Goal: Task Accomplishment & Management: Complete application form

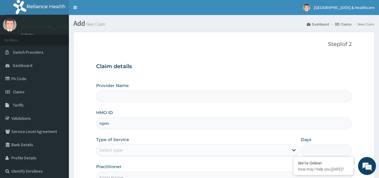
type input "npm/"
type input "Cavesbury Hospital And Healthcare Ltd"
type input "npm/10291/c"
click at [165, 146] on div "Select type" at bounding box center [192, 150] width 192 height 10
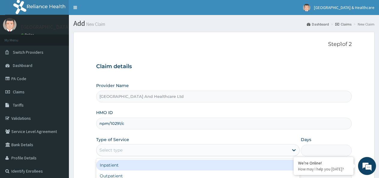
scroll to position [30, 0]
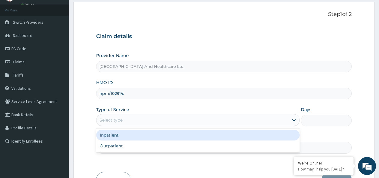
click at [115, 133] on div "Inpatient" at bounding box center [197, 134] width 203 height 11
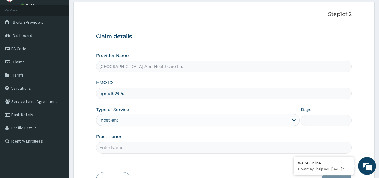
click at [118, 145] on input "Practitioner" at bounding box center [223, 147] width 255 height 12
type input "dr akinola"
click at [322, 116] on input "Days" at bounding box center [326, 120] width 51 height 12
type input "2"
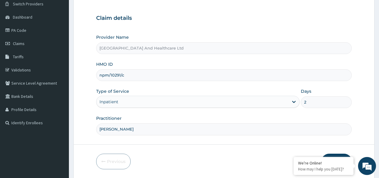
scroll to position [69, 0]
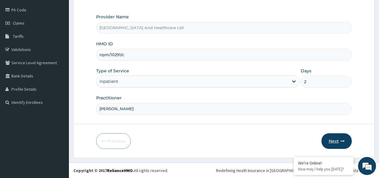
click at [339, 140] on button "Next" at bounding box center [336, 141] width 30 height 16
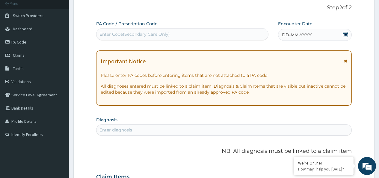
scroll to position [0, 0]
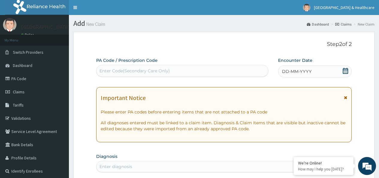
click at [346, 71] on icon at bounding box center [345, 71] width 6 height 6
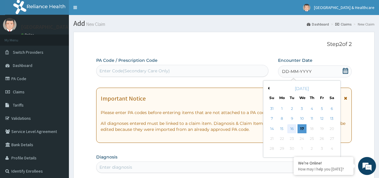
click at [292, 129] on div "16" at bounding box center [291, 128] width 9 height 9
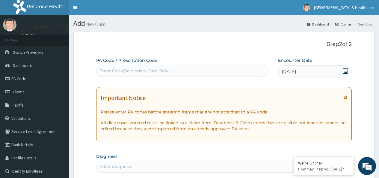
click at [254, 74] on div "Enter Code(Secondary Care Only)" at bounding box center [181, 71] width 171 height 10
click at [247, 66] on div "Enter Code(Secondary Care Only)" at bounding box center [182, 71] width 172 height 12
paste input "PA/7A01A1"
type input "PA/7A01A1"
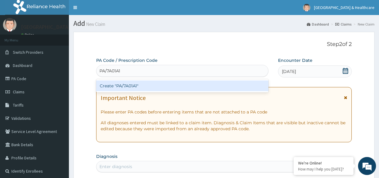
click at [128, 87] on div "Create "PA/7A01A1"" at bounding box center [182, 85] width 172 height 11
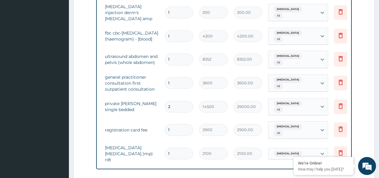
scroll to position [0, 45]
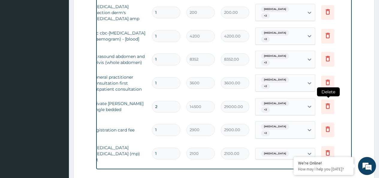
click at [326, 103] on icon at bounding box center [327, 105] width 4 height 5
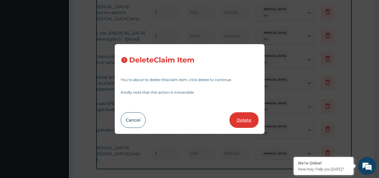
click at [239, 117] on button "Delete" at bounding box center [243, 120] width 29 height 16
type input "1"
type input "2900"
type input "2900.00"
type input "2100"
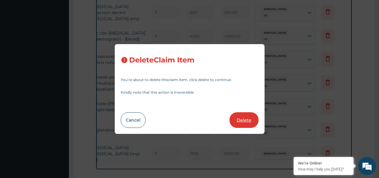
type input "2100.00"
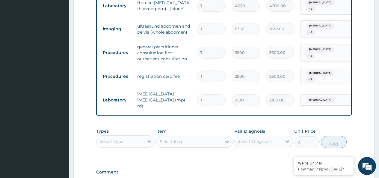
scroll to position [544, 0]
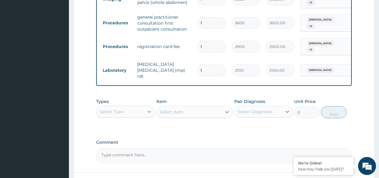
click at [148, 108] on icon at bounding box center [149, 111] width 6 height 6
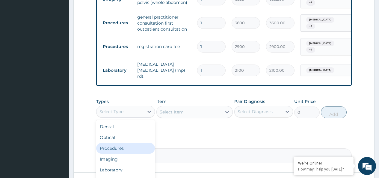
click at [113, 142] on div "Procedures" at bounding box center [125, 147] width 59 height 11
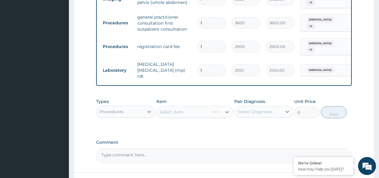
click at [196, 106] on div "Select Item" at bounding box center [194, 112] width 77 height 12
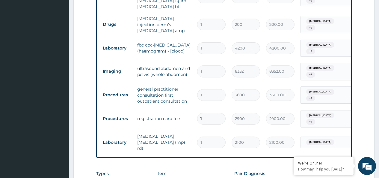
scroll to position [454, 0]
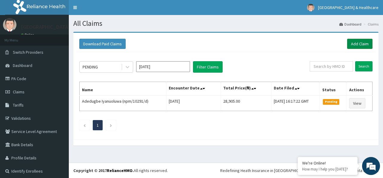
click at [352, 41] on link "Add Claim" at bounding box center [359, 44] width 25 height 10
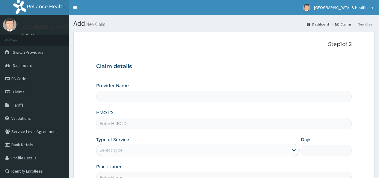
type input "[GEOGRAPHIC_DATA] And Healthcare Ltd"
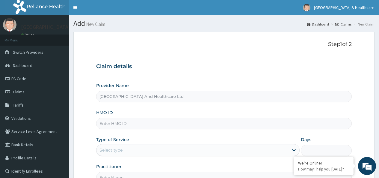
click at [210, 126] on input "HMO ID" at bounding box center [223, 123] width 255 height 12
type input "npm/10291/c"
click at [156, 148] on div "Select type" at bounding box center [192, 150] width 192 height 10
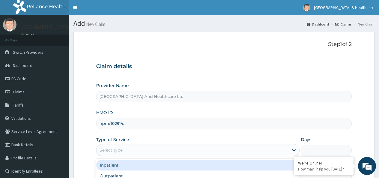
scroll to position [30, 0]
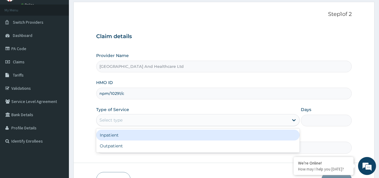
click at [113, 134] on div "Inpatient" at bounding box center [197, 134] width 203 height 11
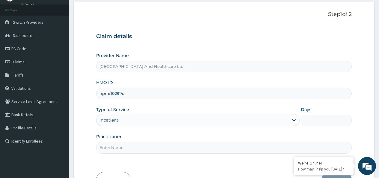
click at [321, 120] on input "Days" at bounding box center [326, 120] width 51 height 12
type input "2"
click at [292, 147] on input "Practitioner" at bounding box center [223, 147] width 255 height 12
type input "[PERSON_NAME]"
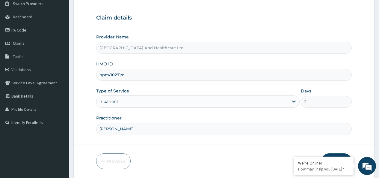
scroll to position [69, 0]
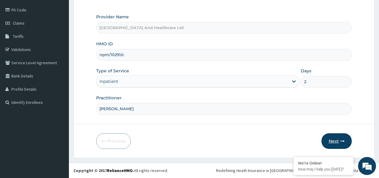
click at [330, 141] on button "Next" at bounding box center [336, 141] width 30 height 16
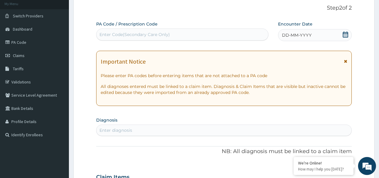
scroll to position [0, 0]
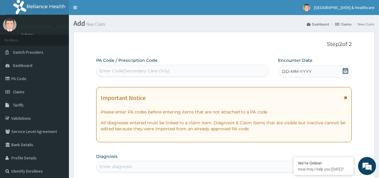
click at [197, 75] on div "Enter Code(Secondary Care Only)" at bounding box center [181, 71] width 171 height 10
paste input "PA/7A01A1"
type input "PA/7A01A1"
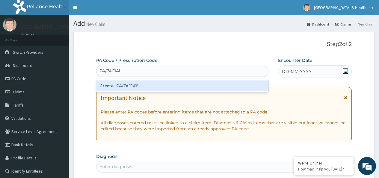
click at [127, 84] on div "Create "PA/7A01A1"" at bounding box center [182, 85] width 172 height 11
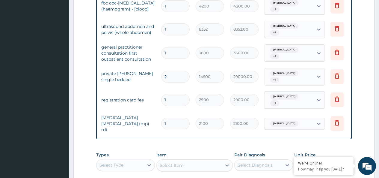
scroll to position [0, 45]
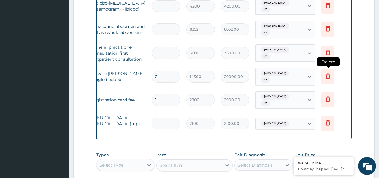
click at [326, 73] on icon at bounding box center [327, 75] width 4 height 5
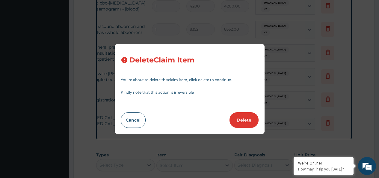
click at [248, 115] on button "Delete" at bounding box center [243, 120] width 29 height 16
type input "1"
type input "2900"
type input "2900.00"
type input "2100"
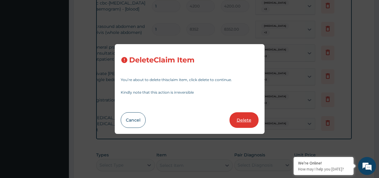
type input "2100.00"
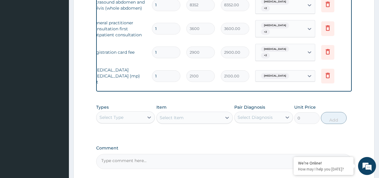
scroll to position [544, 0]
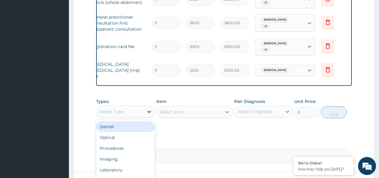
click at [149, 106] on div at bounding box center [149, 111] width 11 height 11
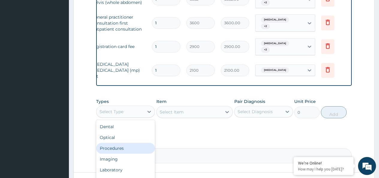
click at [114, 142] on div "Procedures" at bounding box center [125, 147] width 59 height 11
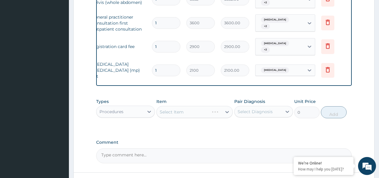
click at [190, 106] on div "Select Item" at bounding box center [194, 112] width 77 height 12
click at [225, 106] on div "Select Item" at bounding box center [194, 112] width 77 height 12
click at [197, 106] on div "Select Item" at bounding box center [194, 112] width 77 height 12
click at [193, 106] on div "Select Item" at bounding box center [194, 112] width 77 height 12
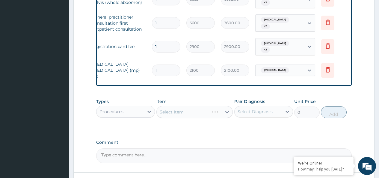
click at [193, 106] on div "Select Item" at bounding box center [194, 112] width 77 height 12
click at [264, 108] on div "Select Diagnosis" at bounding box center [254, 111] width 35 height 6
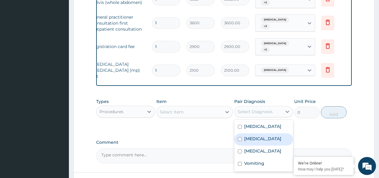
click at [255, 133] on div "Upper respiratory infection" at bounding box center [263, 139] width 59 height 12
checkbox input "true"
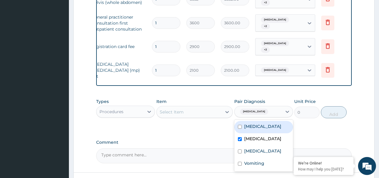
click at [258, 123] on label "Malaria" at bounding box center [262, 126] width 37 height 6
checkbox input "true"
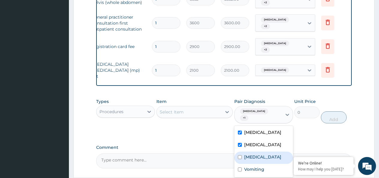
click at [256, 154] on label "Appendicitis" at bounding box center [262, 157] width 37 height 6
checkbox input "true"
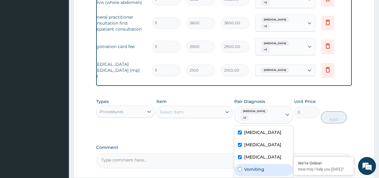
click at [251, 166] on label "Vomiting" at bounding box center [254, 169] width 20 height 6
checkbox input "true"
click at [216, 107] on div "Select Item" at bounding box center [189, 112] width 65 height 10
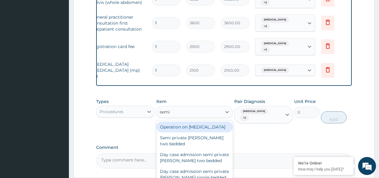
type input "semi"
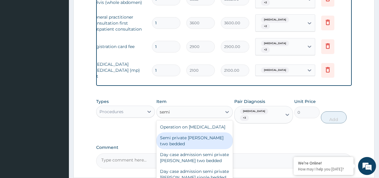
click at [203, 132] on div "Semi private ward two bedded" at bounding box center [194, 140] width 77 height 17
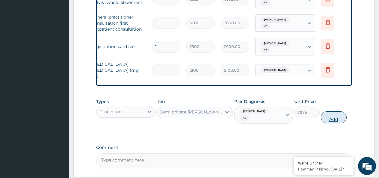
click at [328, 111] on button "Add" at bounding box center [333, 117] width 25 height 12
type input "0"
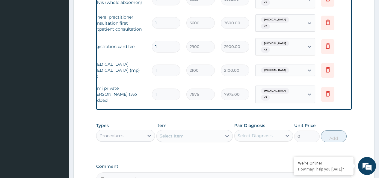
type input "0.00"
type input "2"
type input "15950.00"
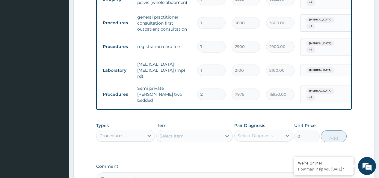
scroll to position [583, 0]
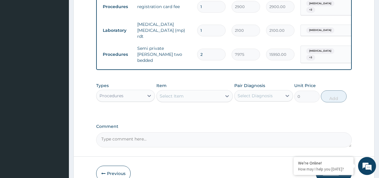
type input "2"
click at [325, 165] on button "Submit" at bounding box center [334, 173] width 36 height 16
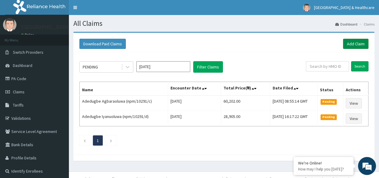
click at [354, 42] on link "Add Claim" at bounding box center [355, 44] width 25 height 10
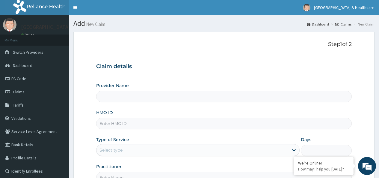
type input "[GEOGRAPHIC_DATA] And Healthcare Ltd"
click at [218, 122] on input "HMO ID" at bounding box center [223, 123] width 255 height 12
type input "REL/10249/A"
click at [134, 151] on div "Select type" at bounding box center [192, 150] width 192 height 10
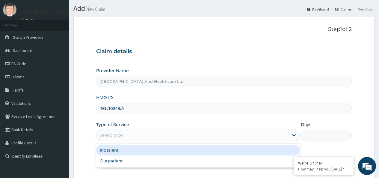
scroll to position [30, 0]
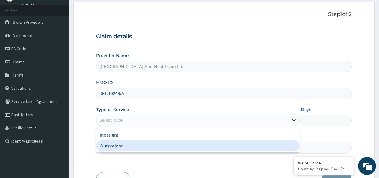
click at [110, 145] on div "Outpatient" at bounding box center [197, 145] width 203 height 11
type input "1"
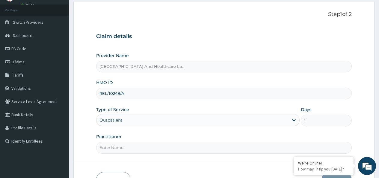
click at [204, 149] on input "Practitioner" at bounding box center [223, 147] width 255 height 12
type input "dr [PERSON_NAME]"
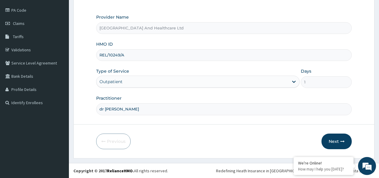
scroll to position [69, 0]
click at [329, 141] on button "Next" at bounding box center [336, 141] width 30 height 16
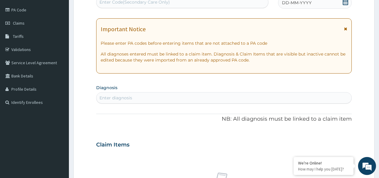
click at [167, 100] on div "Enter diagnosis" at bounding box center [223, 98] width 255 height 10
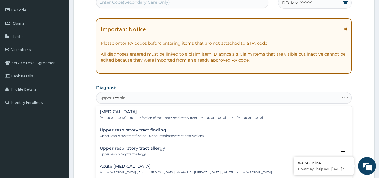
type input "upper respira"
click at [115, 117] on p "[MEDICAL_DATA] , URTI - Infection of the upper respiratory tract , [MEDICAL_DAT…" at bounding box center [181, 118] width 163 height 4
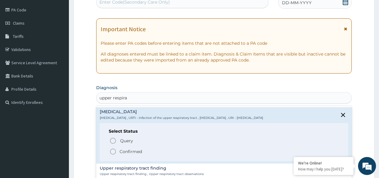
click at [121, 150] on p "Confirmed" at bounding box center [130, 151] width 22 height 6
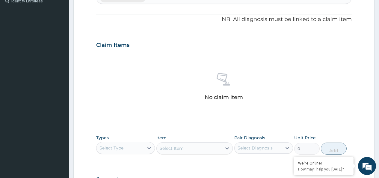
scroll to position [218, 0]
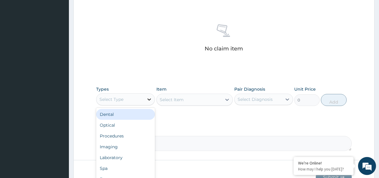
click at [147, 99] on icon at bounding box center [149, 99] width 6 height 6
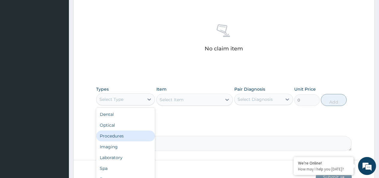
click at [117, 134] on div "Procedures" at bounding box center [125, 135] width 59 height 11
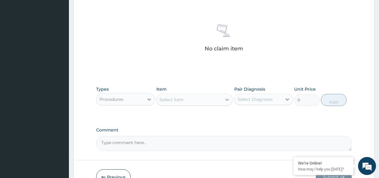
click at [228, 98] on icon at bounding box center [227, 99] width 6 height 6
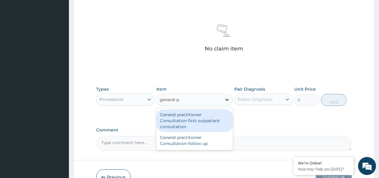
type input "general pr"
click at [198, 118] on div "General practitioner Consultation first outpatient consultation" at bounding box center [194, 120] width 77 height 23
type input "3600"
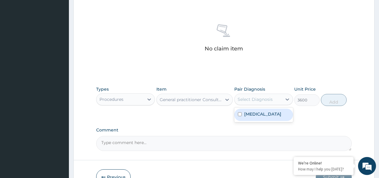
click at [258, 97] on div "Select Diagnosis" at bounding box center [254, 99] width 35 height 6
click at [255, 114] on label "Upper respiratory infection" at bounding box center [262, 114] width 37 height 6
checkbox input "true"
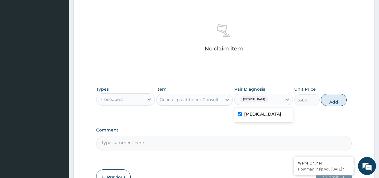
click at [322, 104] on button "Add" at bounding box center [333, 100] width 25 height 12
type input "0"
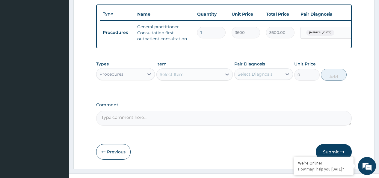
click at [125, 77] on div "Procedures" at bounding box center [119, 74] width 47 height 10
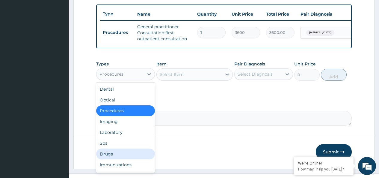
click at [107, 155] on div "Drugs" at bounding box center [125, 153] width 59 height 11
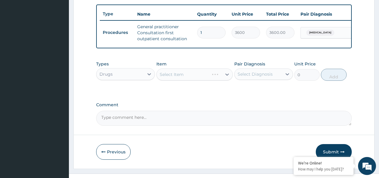
click at [189, 80] on div "Select Item" at bounding box center [194, 74] width 77 height 12
click at [227, 80] on div "Select Item" at bounding box center [194, 74] width 77 height 12
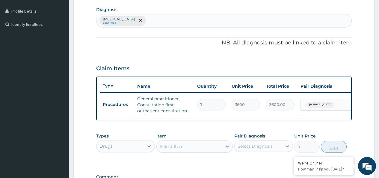
scroll to position [180, 0]
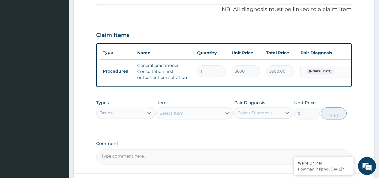
click at [177, 119] on div "Select Item" at bounding box center [194, 113] width 77 height 12
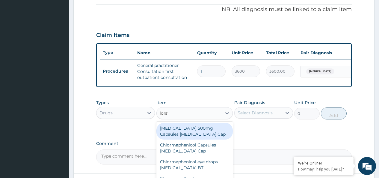
type input "lorata"
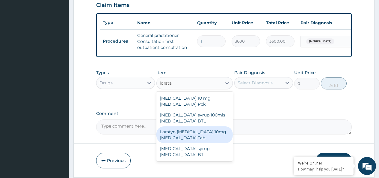
click at [192, 134] on div "Loratyn Loratadine 10mg Loratadine Tab" at bounding box center [194, 134] width 77 height 17
type input "45"
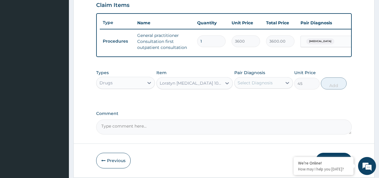
click at [275, 86] on div "Select Diagnosis" at bounding box center [257, 83] width 47 height 10
click at [265, 100] on label "Upper respiratory infection" at bounding box center [262, 97] width 37 height 6
checkbox input "true"
click at [333, 89] on button "Add" at bounding box center [333, 83] width 25 height 12
type input "0"
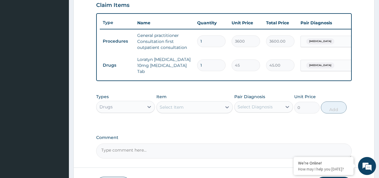
type input "0.00"
type input "3"
type input "135.00"
type input "3"
click at [178, 110] on div "Select Item" at bounding box center [172, 107] width 24 height 6
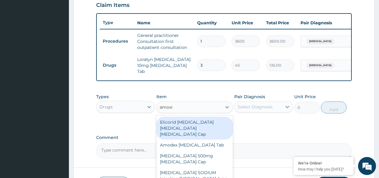
type input "amoxic"
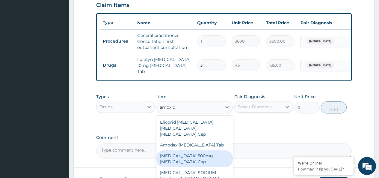
click at [180, 153] on div "AMOXICILLIN 500mg Amoxicillin Cap" at bounding box center [194, 158] width 77 height 17
type input "70"
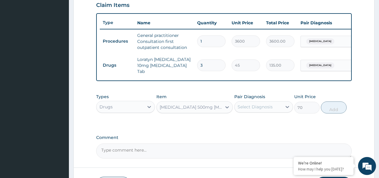
click at [256, 110] on div "Select Diagnosis" at bounding box center [254, 107] width 35 height 6
click at [248, 124] on label "Upper respiratory infection" at bounding box center [262, 121] width 37 height 6
checkbox input "true"
click at [336, 109] on button "Add" at bounding box center [333, 107] width 25 height 12
type input "0"
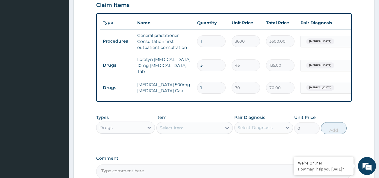
type input "15"
type input "1050.00"
type input "15"
click at [204, 125] on div "Select Item" at bounding box center [189, 128] width 65 height 10
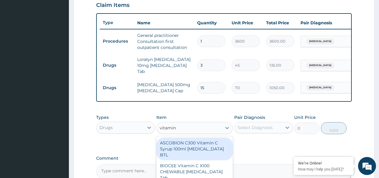
type input "vitamin c"
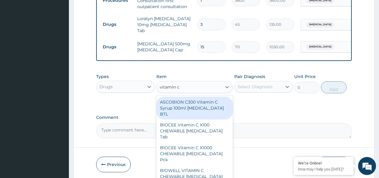
scroll to position [269, 0]
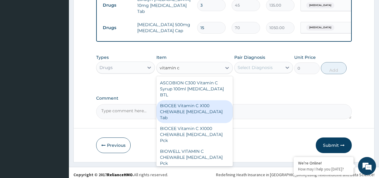
click at [204, 104] on div "BIOCEE Vitamin C X100 CHEWABLE Ascorbic Acid Tab" at bounding box center [194, 111] width 77 height 23
type input "335"
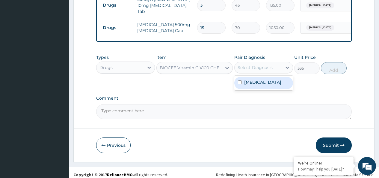
click at [280, 69] on div "Select Diagnosis" at bounding box center [257, 68] width 47 height 10
click at [266, 85] on label "Upper respiratory infection" at bounding box center [262, 82] width 37 height 6
checkbox input "true"
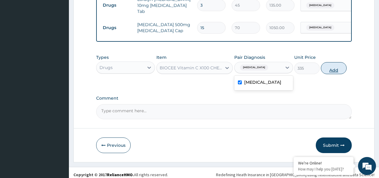
click at [340, 73] on button "Add" at bounding box center [333, 68] width 25 height 12
type input "0"
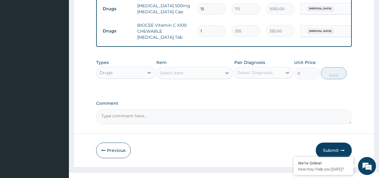
scroll to position [299, 0]
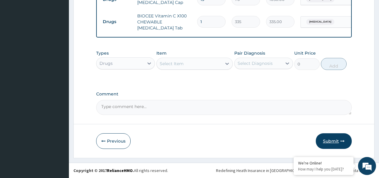
click at [333, 142] on button "Submit" at bounding box center [334, 141] width 36 height 16
click at [329, 141] on button "Submit" at bounding box center [334, 141] width 36 height 16
click at [343, 139] on icon "button" at bounding box center [342, 141] width 4 height 4
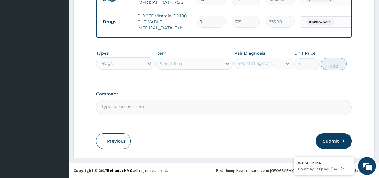
click at [341, 141] on icon "button" at bounding box center [342, 141] width 4 height 4
click at [322, 138] on button "Submit" at bounding box center [334, 141] width 36 height 16
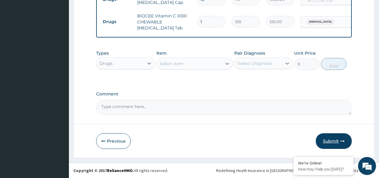
click at [327, 142] on button "Submit" at bounding box center [334, 141] width 36 height 16
click at [330, 142] on button "Submit" at bounding box center [334, 141] width 36 height 16
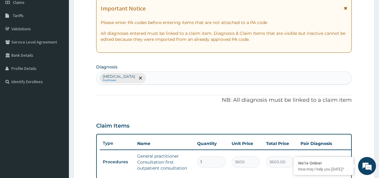
scroll to position [0, 0]
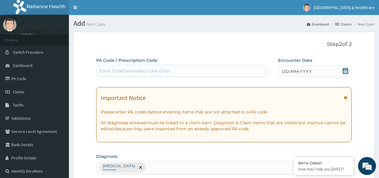
click at [345, 71] on icon at bounding box center [345, 71] width 6 height 6
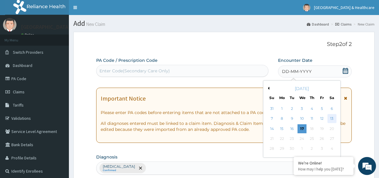
click at [329, 118] on div "13" at bounding box center [331, 118] width 9 height 9
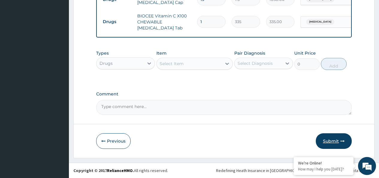
click at [330, 139] on button "Submit" at bounding box center [334, 141] width 36 height 16
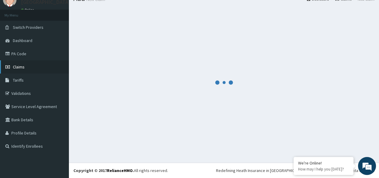
scroll to position [299, 0]
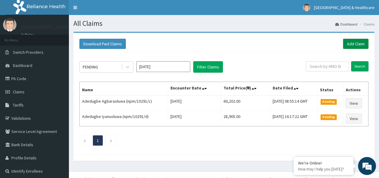
click at [353, 41] on link "Add Claim" at bounding box center [355, 44] width 25 height 10
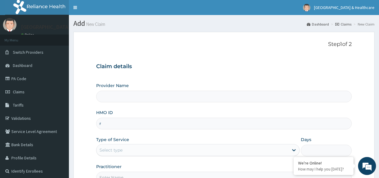
type input "re"
type input "[GEOGRAPHIC_DATA] And Healthcare Ltd"
type input "rel/10249/b"
click at [143, 151] on div "Select type" at bounding box center [192, 150] width 192 height 10
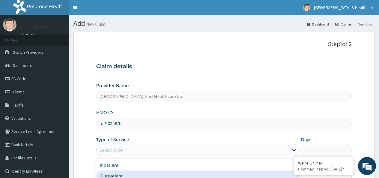
click at [111, 175] on div "Outpatient" at bounding box center [197, 175] width 203 height 11
type input "1"
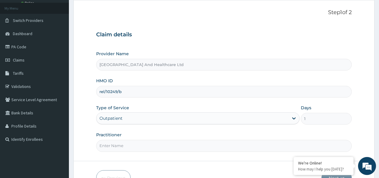
scroll to position [69, 0]
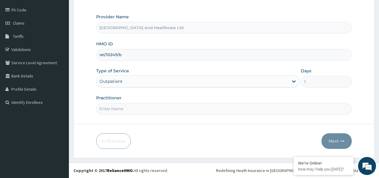
click at [192, 109] on input "Practitioner" at bounding box center [223, 109] width 255 height 12
type input "dr [PERSON_NAME]"
click at [329, 141] on button "Next" at bounding box center [336, 141] width 30 height 16
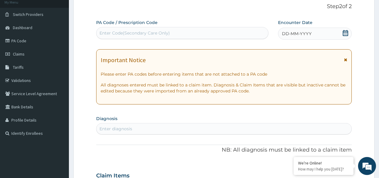
scroll to position [9, 0]
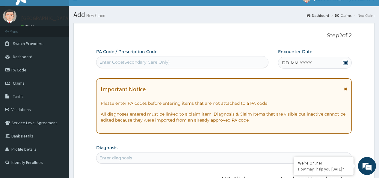
click at [319, 64] on div "DD-MM-YYYY" at bounding box center [315, 63] width 74 height 12
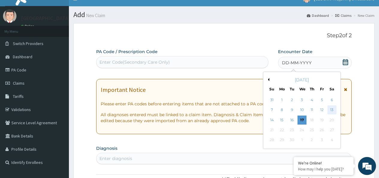
click at [329, 108] on div "13" at bounding box center [331, 109] width 9 height 9
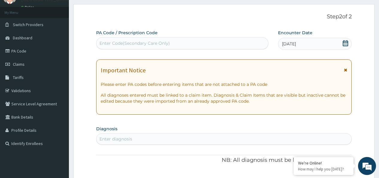
scroll to position [69, 0]
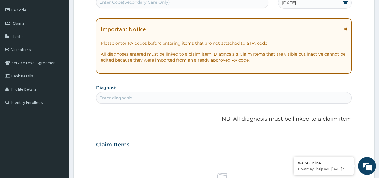
click at [170, 98] on div "Enter diagnosis" at bounding box center [223, 98] width 255 height 10
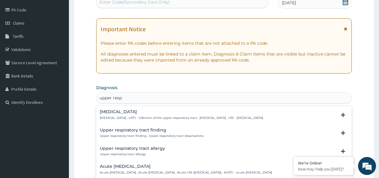
type input "upper respi"
click at [152, 111] on h4 "[MEDICAL_DATA]" at bounding box center [181, 111] width 163 height 4
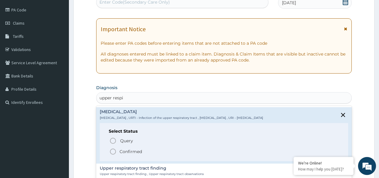
click at [122, 150] on p "Confirmed" at bounding box center [130, 151] width 22 height 6
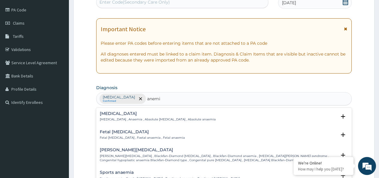
type input "[MEDICAL_DATA]"
click at [116, 116] on div "Anemia Anemia , Anaemia , Absolute anemia , Absolute anaemia" at bounding box center [158, 116] width 116 height 10
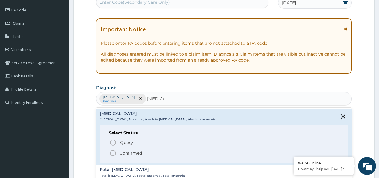
click at [116, 151] on icon "status option filled" at bounding box center [112, 152] width 7 height 7
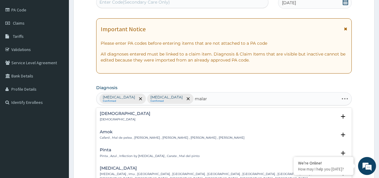
type input "malari"
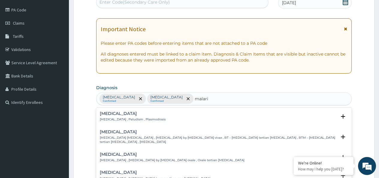
click at [113, 116] on div "Malaria Malaria , Paludism , Plasmodiosis" at bounding box center [133, 116] width 66 height 10
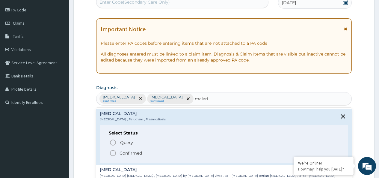
click at [118, 154] on span "Confirmed" at bounding box center [224, 152] width 230 height 7
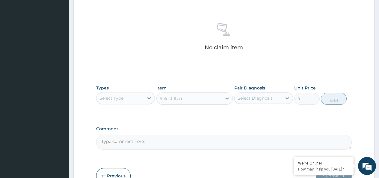
scroll to position [248, 0]
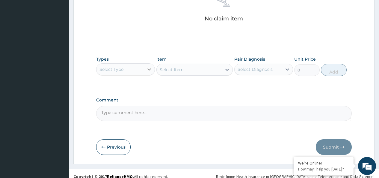
click at [145, 68] on div at bounding box center [149, 69] width 11 height 11
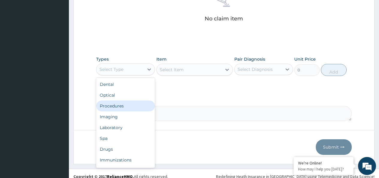
click at [112, 109] on div "Procedures" at bounding box center [125, 105] width 59 height 11
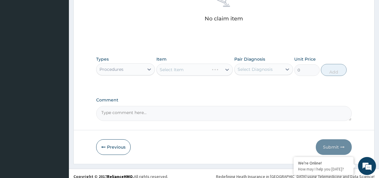
click at [208, 72] on div "Select Item" at bounding box center [194, 69] width 77 height 12
click at [193, 70] on div "Select Item" at bounding box center [194, 69] width 77 height 12
click at [193, 70] on div "Select Item" at bounding box center [189, 70] width 65 height 10
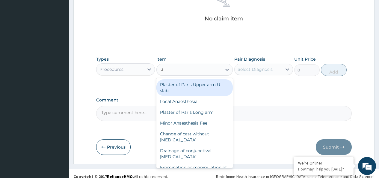
type input "s"
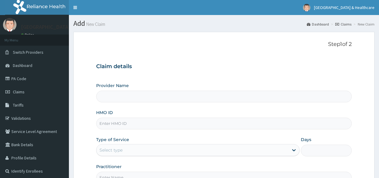
type input "[GEOGRAPHIC_DATA] And Healthcare Ltd"
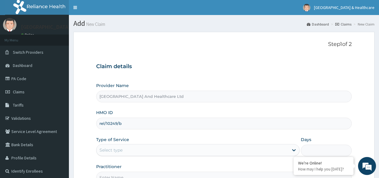
type input "rel/10249/b"
click at [108, 148] on div "Select type" at bounding box center [110, 150] width 23 height 6
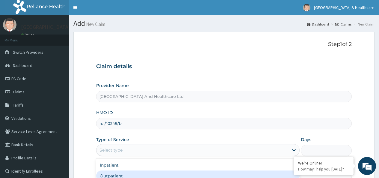
click at [110, 172] on div "Outpatient" at bounding box center [197, 175] width 203 height 11
type input "1"
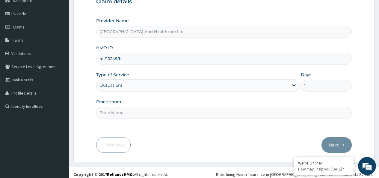
scroll to position [69, 0]
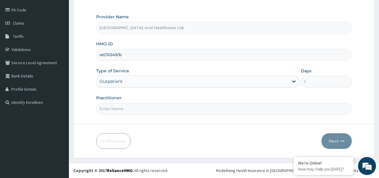
click at [147, 110] on input "Practitioner" at bounding box center [223, 109] width 255 height 12
type input "dr [PERSON_NAME]"
click at [330, 144] on button "Next" at bounding box center [336, 141] width 30 height 16
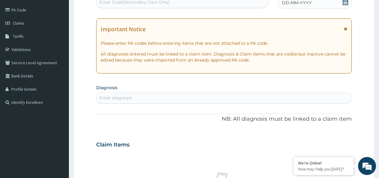
click at [200, 100] on div "Enter diagnosis" at bounding box center [223, 98] width 255 height 10
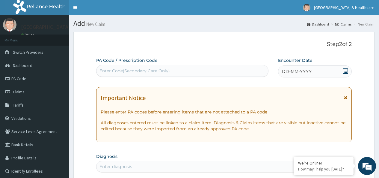
click at [346, 68] on icon at bounding box center [345, 71] width 6 height 6
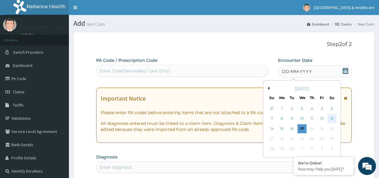
click at [331, 117] on div "13" at bounding box center [331, 118] width 9 height 9
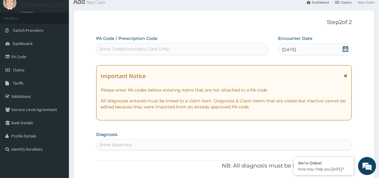
scroll to position [60, 0]
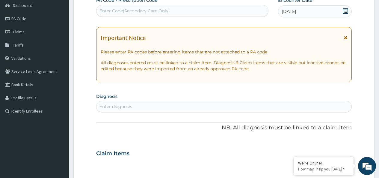
click at [266, 104] on div "Enter diagnosis" at bounding box center [223, 106] width 255 height 10
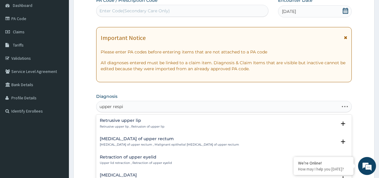
type input "upper respir"
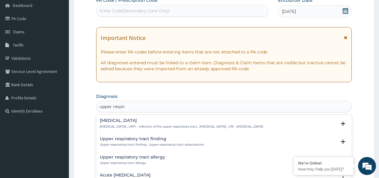
click at [154, 123] on div "[MEDICAL_DATA] [MEDICAL_DATA] , URTI - Infection of the upper respiratory tract…" at bounding box center [181, 123] width 163 height 10
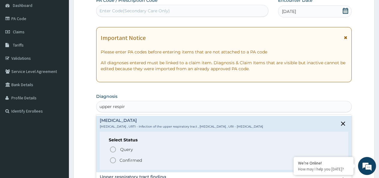
click at [122, 156] on span "Confirmed" at bounding box center [224, 159] width 230 height 7
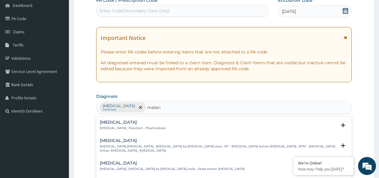
type input "[MEDICAL_DATA]"
click at [122, 127] on p "[MEDICAL_DATA] , Paludism , Plasmodiosis" at bounding box center [133, 128] width 66 height 4
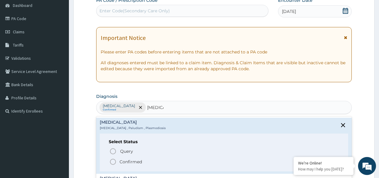
click at [117, 160] on span "Confirmed" at bounding box center [224, 161] width 230 height 7
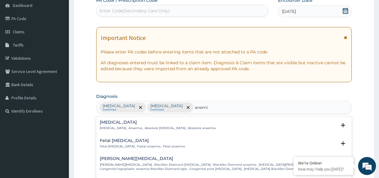
type input "anemia"
click at [125, 124] on h4 "Anemia" at bounding box center [158, 122] width 116 height 4
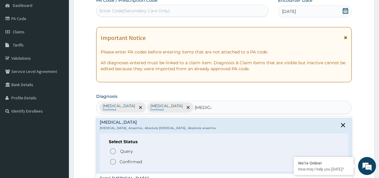
click at [123, 159] on p "Confirmed" at bounding box center [130, 161] width 22 height 6
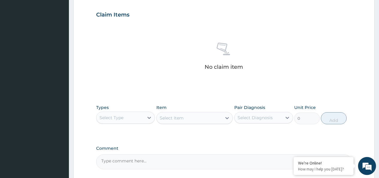
scroll to position [210, 0]
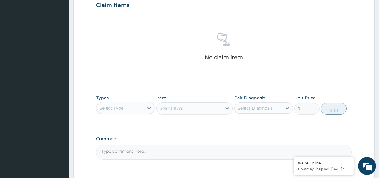
click at [147, 102] on div at bounding box center [149, 107] width 11 height 11
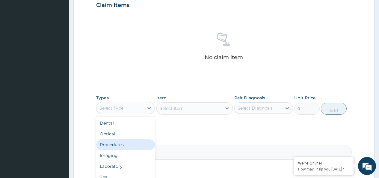
click at [112, 143] on div "Procedures" at bounding box center [125, 144] width 59 height 11
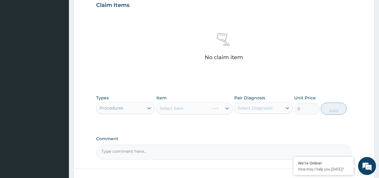
click at [190, 111] on div "Select Item" at bounding box center [194, 108] width 77 height 12
click at [192, 111] on div "Select Item" at bounding box center [189, 108] width 65 height 10
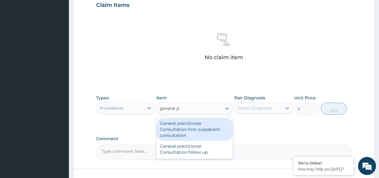
type input "general pr"
click at [179, 129] on div "General practitioner Consultation first outpatient consultation" at bounding box center [194, 129] width 77 height 23
type input "3600"
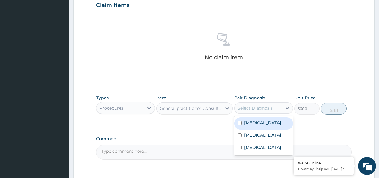
click at [274, 104] on div "Select Diagnosis" at bounding box center [257, 108] width 47 height 10
click at [255, 125] on label "Upper respiratory infection" at bounding box center [262, 122] width 37 height 6
checkbox input "true"
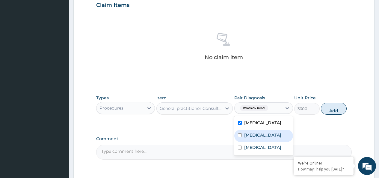
click at [248, 138] on label "Malaria" at bounding box center [262, 135] width 37 height 6
checkbox input "true"
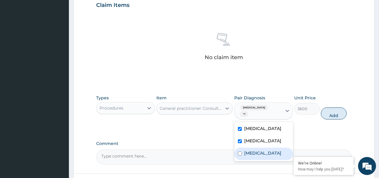
drag, startPoint x: 251, startPoint y: 158, endPoint x: 261, endPoint y: 152, distance: 11.7
click at [251, 156] on label "Anemia" at bounding box center [262, 153] width 37 height 6
checkbox input "true"
click at [334, 116] on button "Add" at bounding box center [333, 113] width 25 height 12
type input "0"
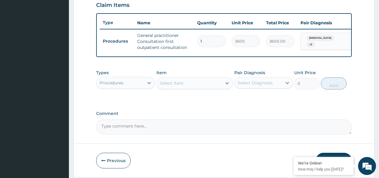
click at [141, 84] on div "Procedures" at bounding box center [119, 83] width 47 height 10
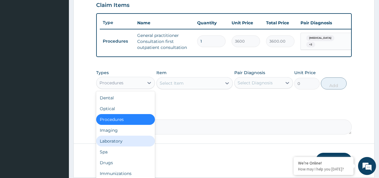
click at [113, 146] on div "Laboratory" at bounding box center [125, 140] width 59 height 11
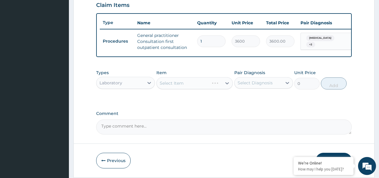
click at [189, 89] on div "Select Item" at bounding box center [194, 83] width 77 height 12
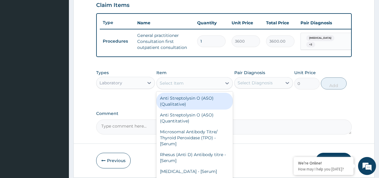
click at [191, 88] on div "Select Item" at bounding box center [189, 83] width 65 height 10
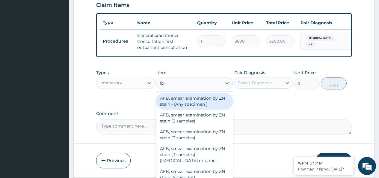
type input "fbc"
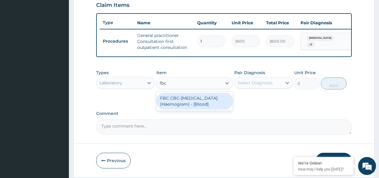
click at [190, 104] on div "FBC CBC-Complete Blood Count (Haemogram) - [Blood]" at bounding box center [194, 101] width 77 height 17
type input "4200"
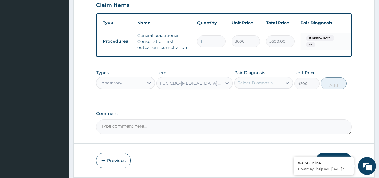
click at [248, 86] on div "Select Diagnosis" at bounding box center [254, 83] width 35 height 6
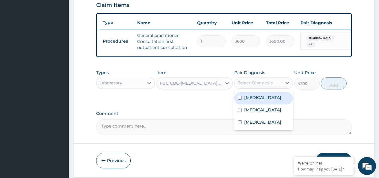
click at [246, 100] on label "Upper respiratory infection" at bounding box center [262, 97] width 37 height 6
checkbox input "true"
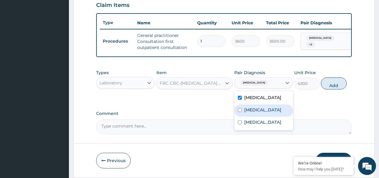
click at [248, 113] on label "Malaria" at bounding box center [262, 110] width 37 height 6
checkbox input "true"
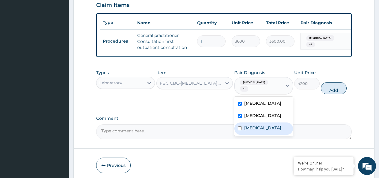
click at [249, 131] on label "Anemia" at bounding box center [262, 128] width 37 height 6
checkbox input "true"
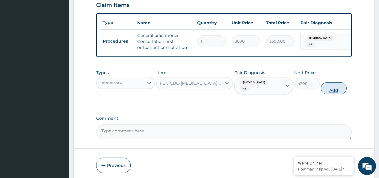
click at [325, 94] on button "Add" at bounding box center [333, 88] width 25 height 12
type input "0"
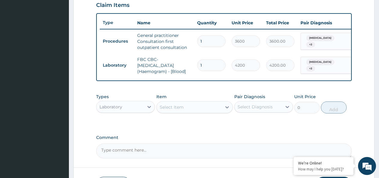
click at [177, 110] on div "Select Item" at bounding box center [172, 107] width 24 height 6
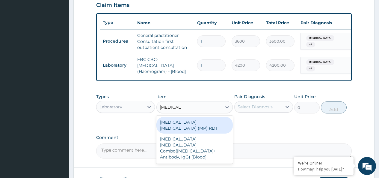
type input "malaria par"
click at [169, 124] on div "MALARIA PARASITE (MP) RDT" at bounding box center [194, 124] width 77 height 17
type input "2100"
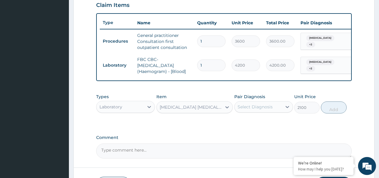
click at [266, 110] on div "Select Diagnosis" at bounding box center [254, 107] width 35 height 6
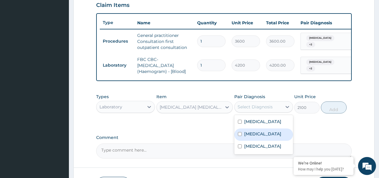
click at [252, 137] on label "Malaria" at bounding box center [262, 134] width 37 height 6
checkbox input "true"
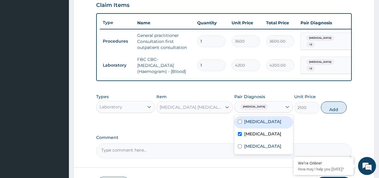
click at [334, 110] on button "Add" at bounding box center [333, 107] width 25 height 12
type input "0"
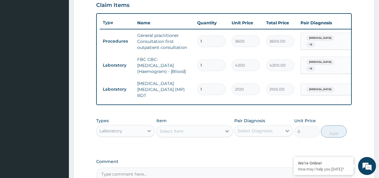
click at [147, 131] on icon at bounding box center [149, 131] width 6 height 6
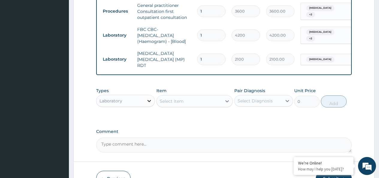
click at [147, 98] on div at bounding box center [149, 100] width 11 height 11
click at [130, 104] on div "Laboratory" at bounding box center [119, 101] width 47 height 10
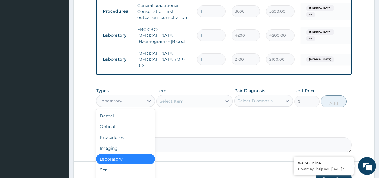
scroll to position [20, 0]
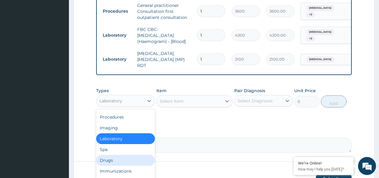
click at [111, 160] on div "Drugs" at bounding box center [125, 159] width 59 height 11
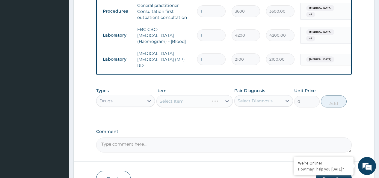
click at [209, 101] on div "Select Item" at bounding box center [194, 101] width 77 height 12
click at [179, 104] on div "Select Item" at bounding box center [172, 101] width 24 height 6
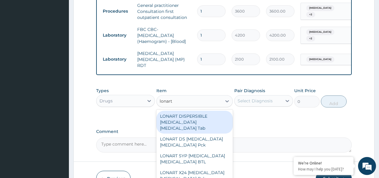
type input "lonart"
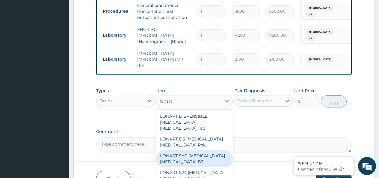
click at [181, 151] on div "LONART SYP Artemether Lumefantrine BTL" at bounding box center [194, 158] width 77 height 17
type input "1270"
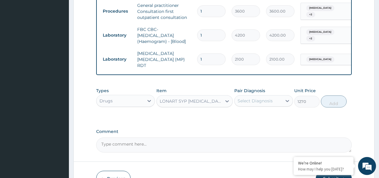
click at [257, 101] on div "Select Diagnosis" at bounding box center [254, 101] width 35 height 6
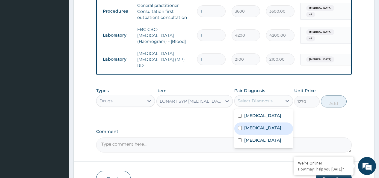
click at [251, 131] on label "Malaria" at bounding box center [262, 128] width 37 height 6
checkbox input "true"
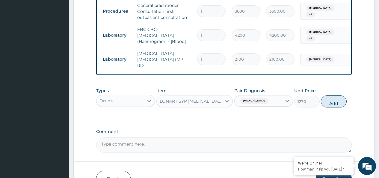
drag, startPoint x: 329, startPoint y: 100, endPoint x: 318, endPoint y: 103, distance: 11.2
click at [329, 100] on button "Add" at bounding box center [333, 101] width 25 height 12
type input "0"
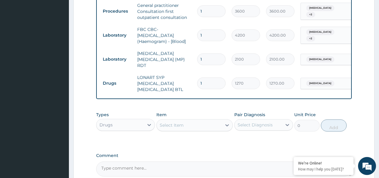
click at [169, 122] on div "Select Item" at bounding box center [172, 125] width 24 height 6
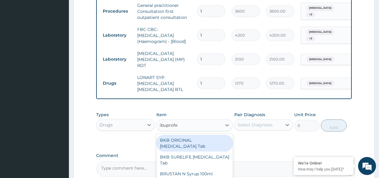
type input "ibuprofen"
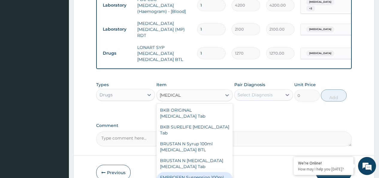
drag, startPoint x: 184, startPoint y: 163, endPoint x: 203, endPoint y: 144, distance: 27.1
click at [184, 172] on div "EMPROFEN Suspension 100ml Ibuprofen BTL" at bounding box center [194, 180] width 77 height 17
type input "460"
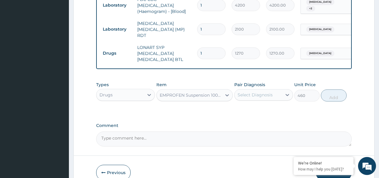
click at [260, 110] on div "Types Drugs Item EMPROFEN Suspension 100ml Ibuprofen BTL Pair Diagnosis Select …" at bounding box center [223, 95] width 255 height 35
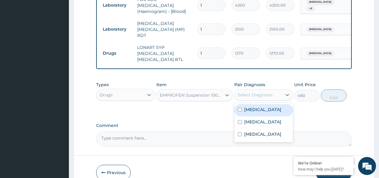
click at [254, 92] on div "Select Diagnosis" at bounding box center [254, 95] width 35 height 6
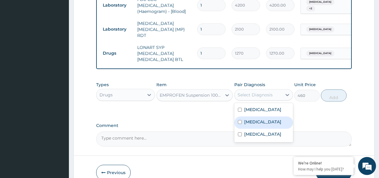
click at [254, 125] on label "Malaria" at bounding box center [262, 122] width 37 height 6
checkbox input "true"
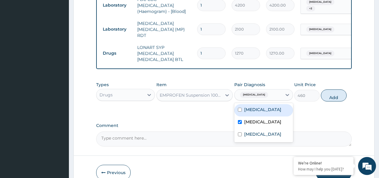
click at [258, 107] on label "Upper respiratory infection" at bounding box center [262, 109] width 37 height 6
checkbox input "true"
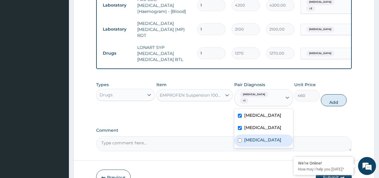
click at [254, 140] on label "Anemia" at bounding box center [262, 140] width 37 height 6
checkbox input "true"
click at [336, 94] on button "Add" at bounding box center [333, 100] width 25 height 12
type input "0"
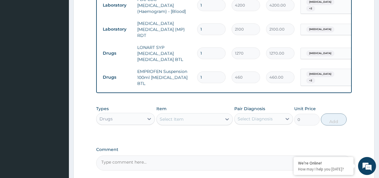
click at [211, 115] on div "Select Item" at bounding box center [189, 119] width 65 height 10
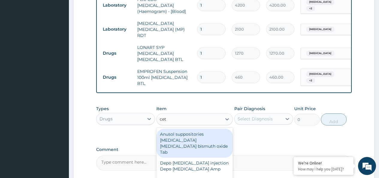
type input "ceti"
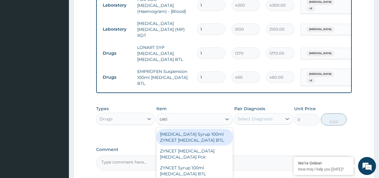
click at [194, 128] on div "CETIRIZINE Syrup 100ml ZYNCET Cetirizine BTL" at bounding box center [194, 136] width 77 height 17
type input "300"
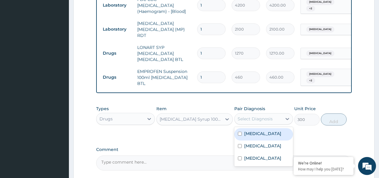
click at [266, 116] on div "Select Diagnosis" at bounding box center [254, 119] width 35 height 6
click at [250, 130] on label "Upper respiratory infection" at bounding box center [262, 133] width 37 height 6
checkbox input "true"
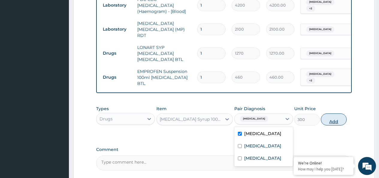
click at [341, 116] on button "Add" at bounding box center [333, 119] width 25 height 12
type input "0"
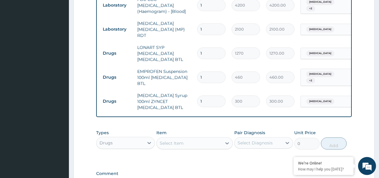
click at [184, 138] on div "Select Item" at bounding box center [189, 143] width 65 height 10
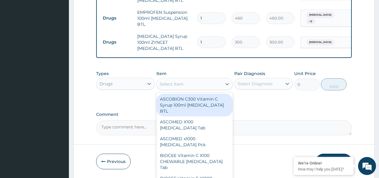
scroll to position [329, 0]
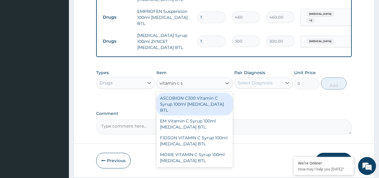
type input "vitamin c sy"
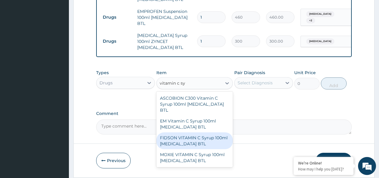
click at [183, 132] on div "FIDSON VITAMIN C Syrup 100ml Ascorbic Acid BTL" at bounding box center [194, 140] width 77 height 17
type input "300"
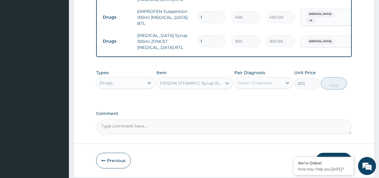
click at [250, 80] on div "Select Diagnosis" at bounding box center [254, 83] width 35 height 6
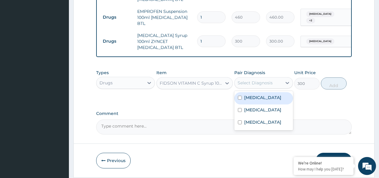
click at [251, 94] on label "Upper respiratory infection" at bounding box center [262, 97] width 37 height 6
checkbox input "true"
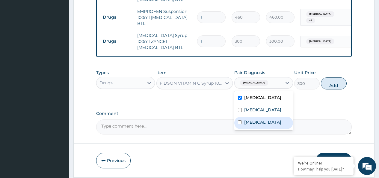
click at [251, 121] on label "Anemia" at bounding box center [262, 122] width 37 height 6
checkbox input "true"
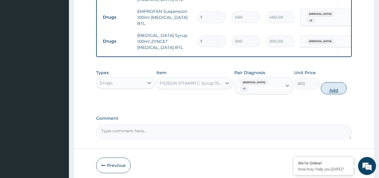
click at [327, 82] on button "Add" at bounding box center [333, 88] width 25 height 12
type input "0"
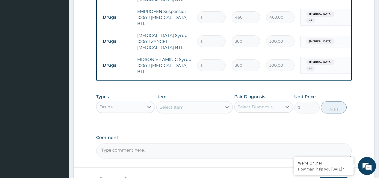
scroll to position [363, 0]
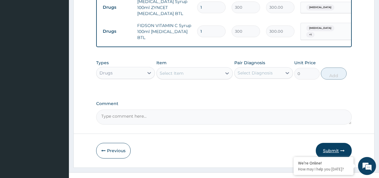
click at [326, 142] on button "Submit" at bounding box center [334, 150] width 36 height 16
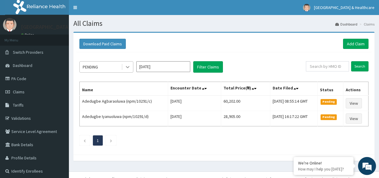
click at [123, 67] on div at bounding box center [127, 66] width 11 height 11
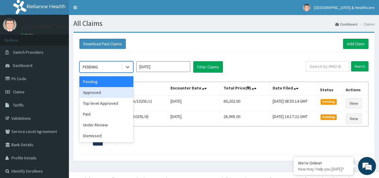
click at [103, 90] on div "Approved" at bounding box center [106, 92] width 54 height 11
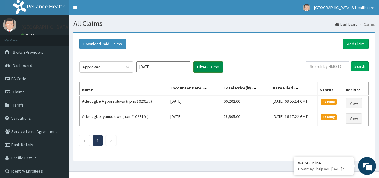
click at [212, 68] on button "Filter Claims" at bounding box center [208, 66] width 30 height 11
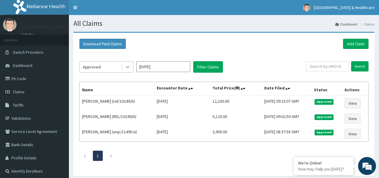
click at [129, 66] on icon at bounding box center [128, 67] width 4 height 2
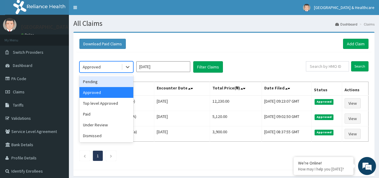
click at [100, 83] on div "Pending" at bounding box center [106, 81] width 54 height 11
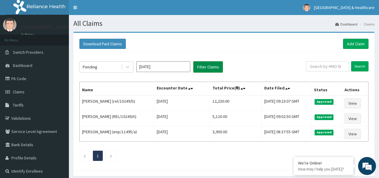
click at [204, 67] on button "Filter Claims" at bounding box center [208, 66] width 30 height 11
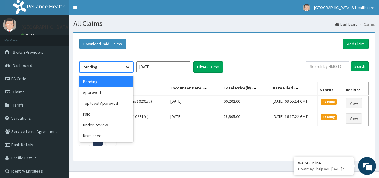
click at [128, 69] on icon at bounding box center [128, 67] width 6 height 6
click at [101, 122] on div "Under Review" at bounding box center [106, 124] width 54 height 11
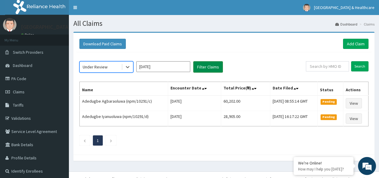
click at [207, 69] on button "Filter Claims" at bounding box center [208, 66] width 30 height 11
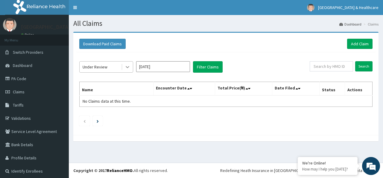
click at [128, 66] on icon at bounding box center [128, 67] width 6 height 6
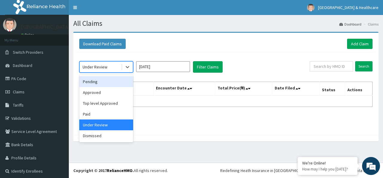
click at [97, 81] on div "Pending" at bounding box center [106, 81] width 54 height 11
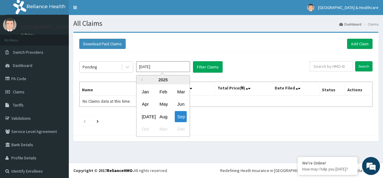
click at [160, 66] on input "[DATE]" at bounding box center [163, 66] width 54 height 11
click at [164, 114] on div "Aug" at bounding box center [163, 116] width 12 height 11
type input "[DATE]"
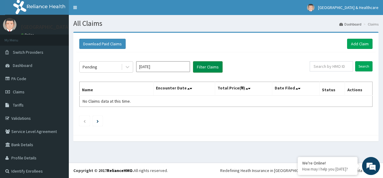
click at [217, 70] on button "Filter Claims" at bounding box center [208, 66] width 30 height 11
click at [125, 68] on icon at bounding box center [128, 67] width 6 height 6
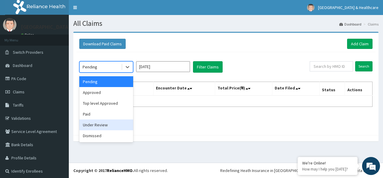
click at [87, 125] on div "Under Review" at bounding box center [106, 124] width 54 height 11
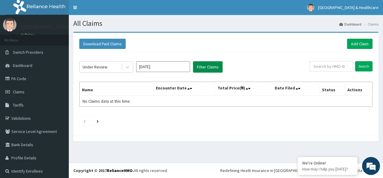
click at [203, 67] on button "Filter Claims" at bounding box center [208, 66] width 30 height 11
